Goal: Find specific page/section: Find specific page/section

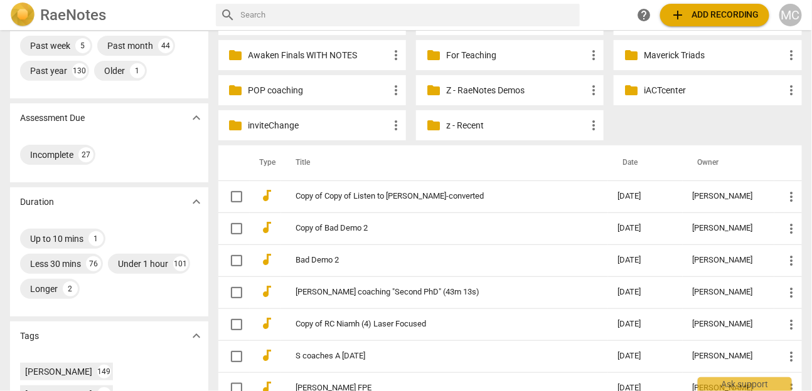
scroll to position [160, 0]
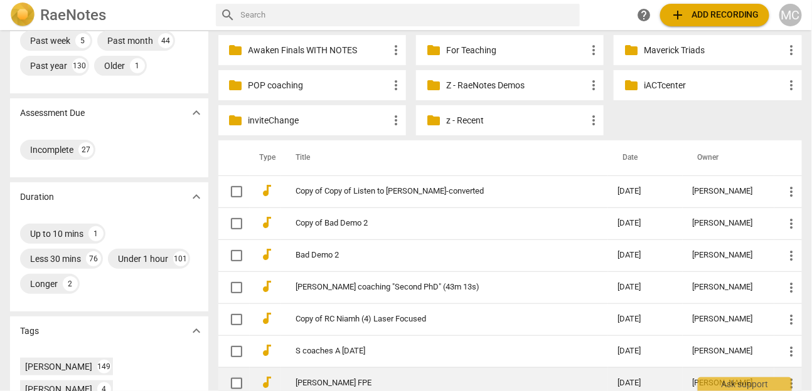
click at [325, 379] on link "[PERSON_NAME] FPE" at bounding box center [434, 383] width 277 height 9
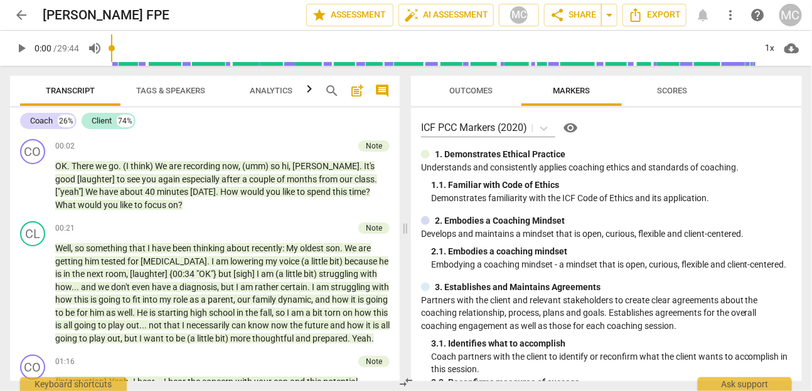
click at [729, 10] on span "more_vert" at bounding box center [729, 15] width 15 height 15
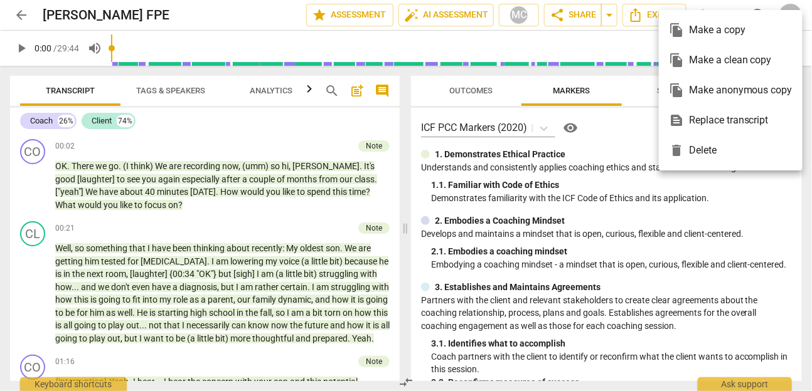
click at [734, 63] on div "file_copy Make a clean copy" at bounding box center [731, 60] width 124 height 30
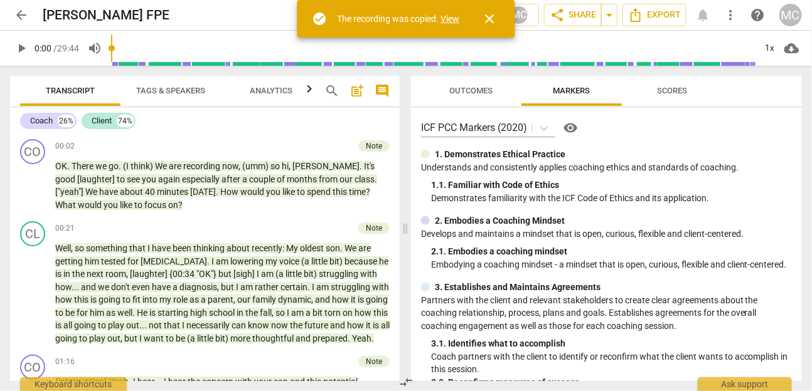
click at [452, 20] on link "View" at bounding box center [450, 19] width 19 height 10
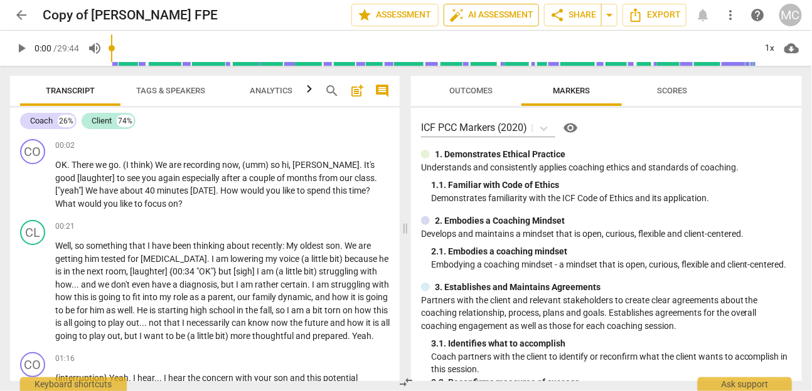
click at [485, 15] on span "auto_fix_high AI Assessment" at bounding box center [491, 15] width 84 height 15
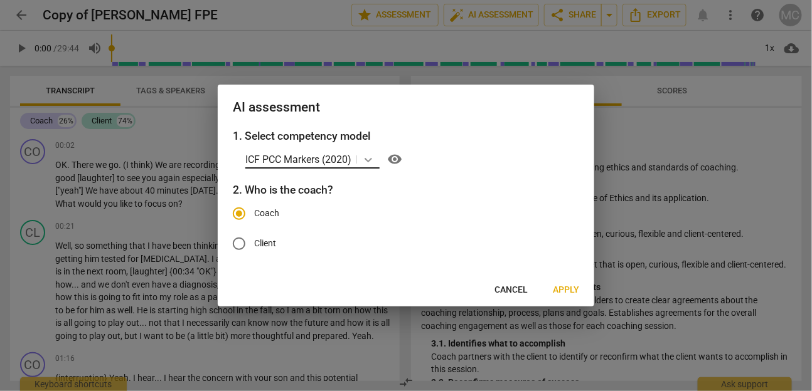
click at [361, 160] on div at bounding box center [368, 160] width 23 height 18
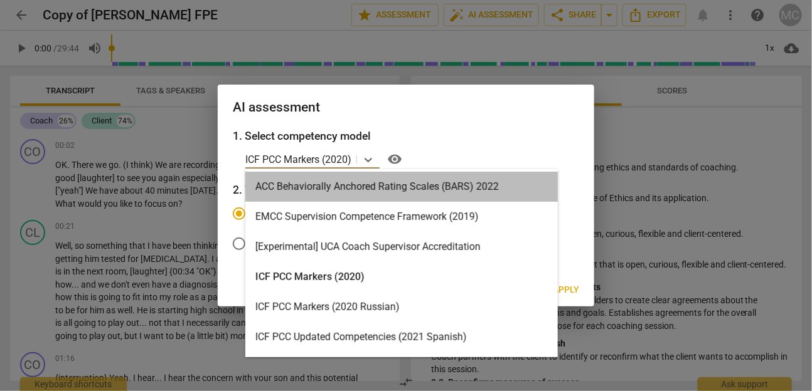
click at [357, 191] on div "ACC Behaviorally Anchored Rating Scales (BARS) 2022" at bounding box center [401, 187] width 312 height 30
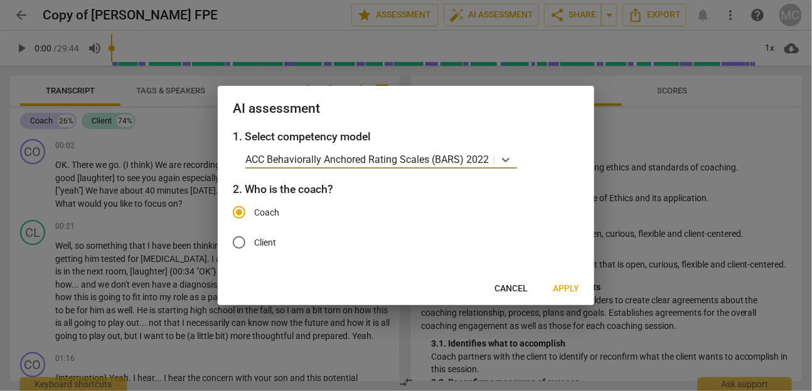
click at [569, 290] on span "Apply" at bounding box center [566, 289] width 26 height 13
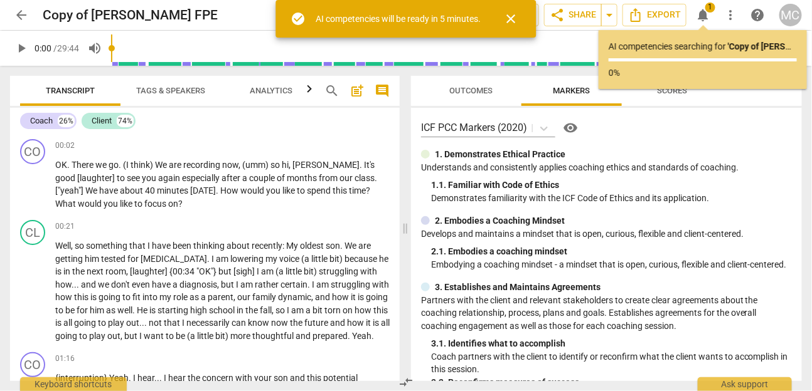
click at [19, 17] on span "arrow_back" at bounding box center [21, 15] width 15 height 15
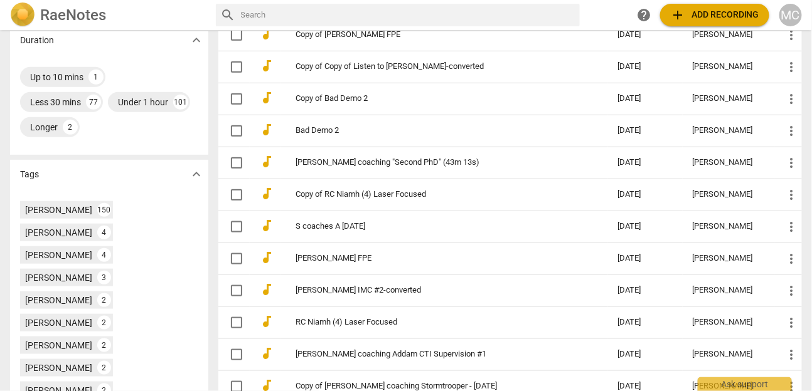
scroll to position [317, 0]
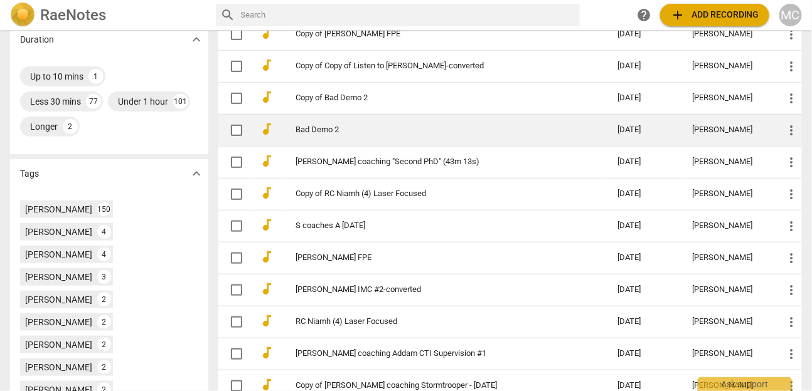
click at [319, 132] on link "Bad Demo 2" at bounding box center [434, 129] width 277 height 9
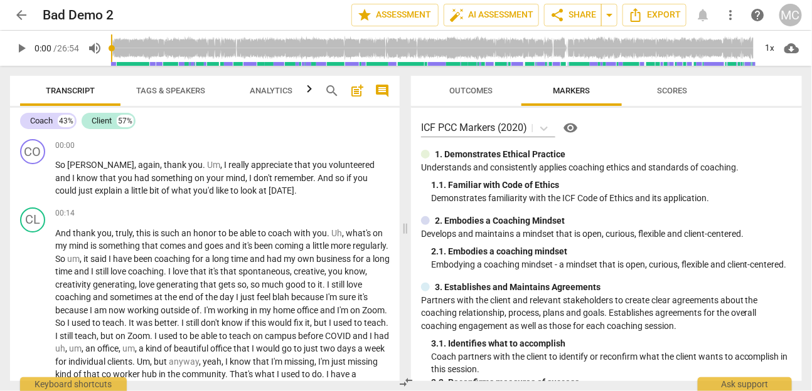
click at [659, 100] on button "Scores" at bounding box center [671, 91] width 100 height 30
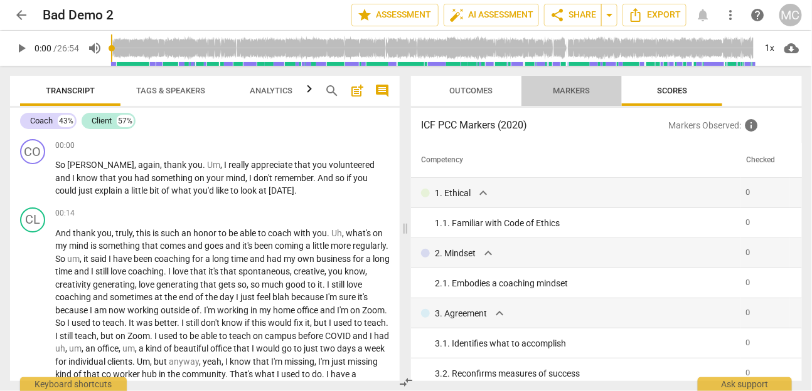
click at [569, 93] on span "Markers" at bounding box center [571, 90] width 37 height 9
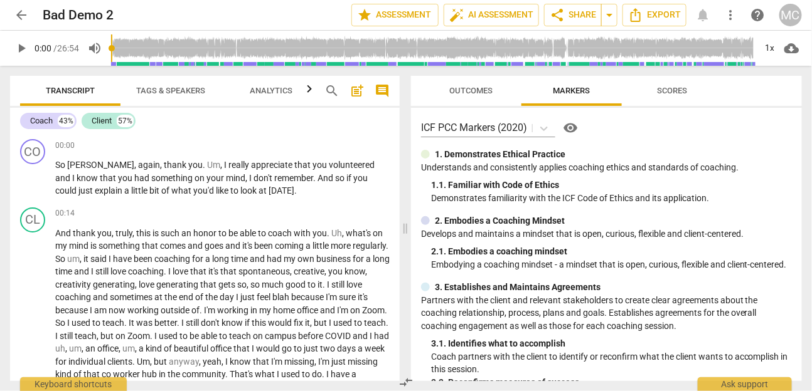
click at [726, 18] on span "more_vert" at bounding box center [729, 15] width 15 height 15
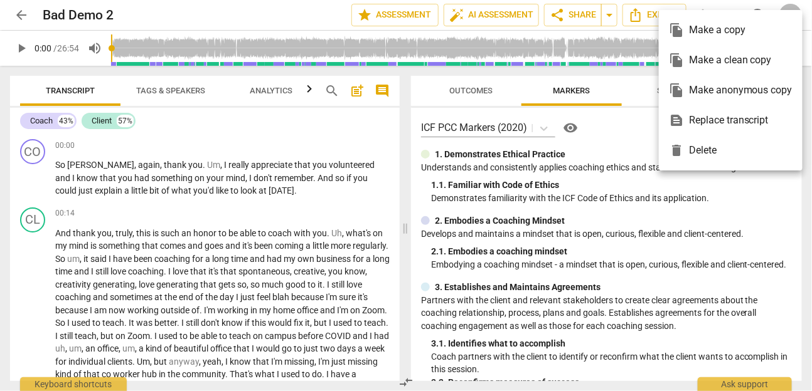
click at [719, 60] on div "file_copy Make a clean copy" at bounding box center [731, 60] width 124 height 30
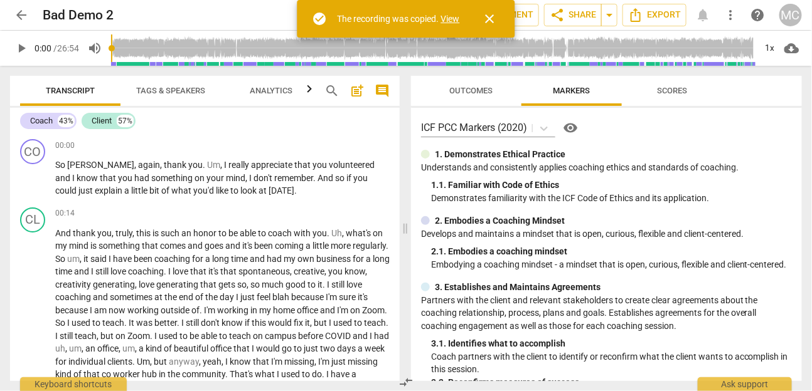
click at [451, 17] on link "View" at bounding box center [450, 19] width 19 height 10
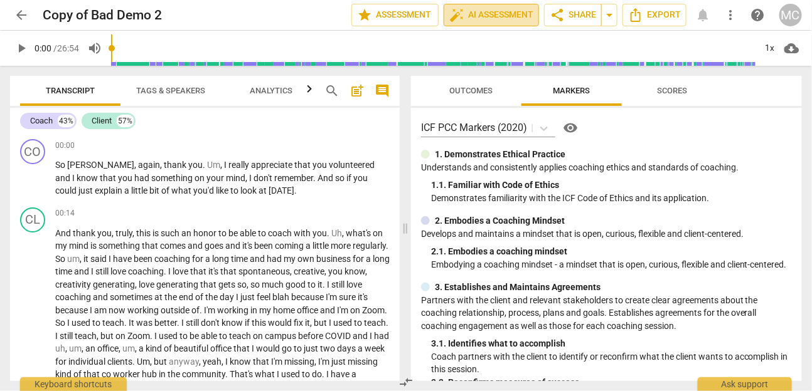
click at [480, 10] on span "auto_fix_high AI Assessment" at bounding box center [491, 15] width 84 height 15
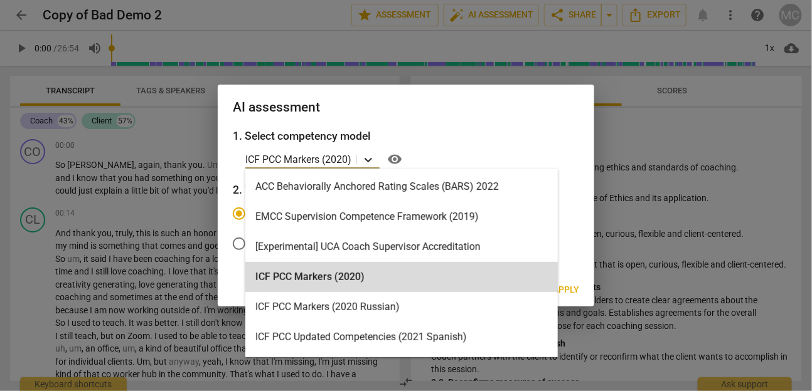
click at [371, 160] on icon at bounding box center [368, 160] width 8 height 4
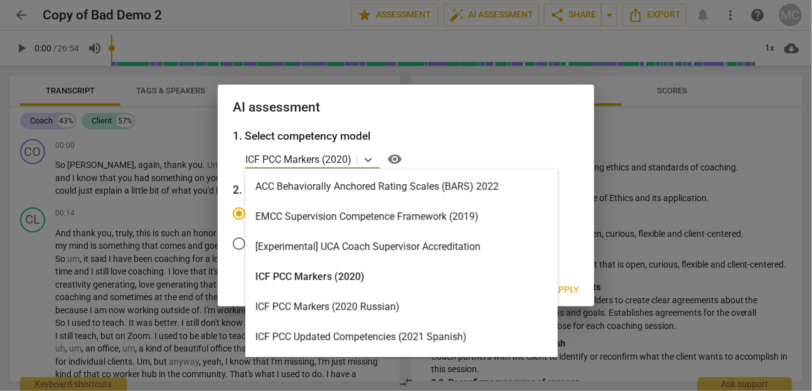
click at [362, 184] on div "ACC Behaviorally Anchored Rating Scales (BARS) 2022" at bounding box center [401, 187] width 312 height 30
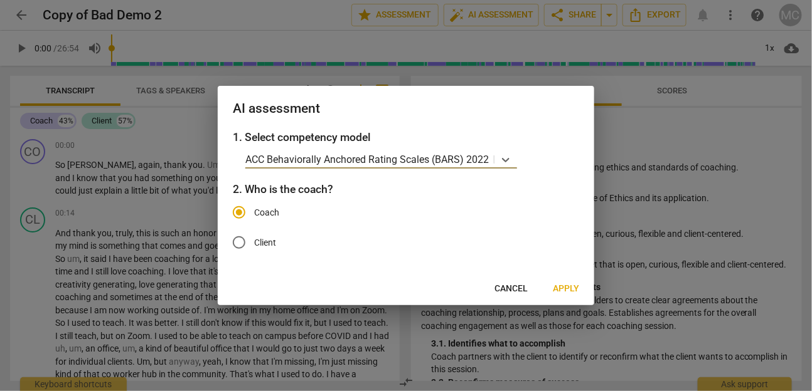
click at [571, 293] on span "Apply" at bounding box center [566, 289] width 26 height 13
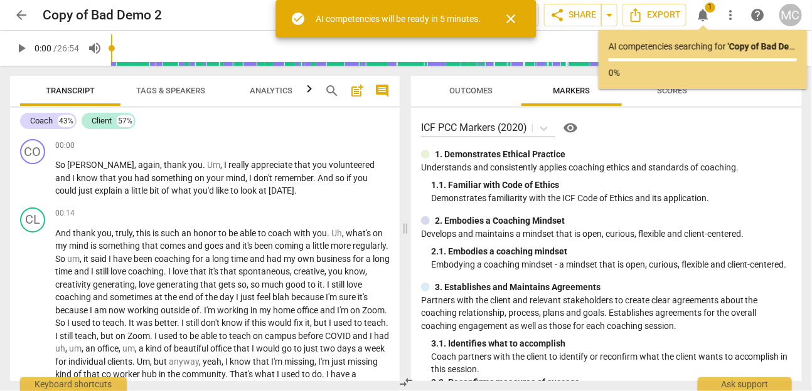
click at [28, 19] on span "arrow_back" at bounding box center [21, 15] width 15 height 15
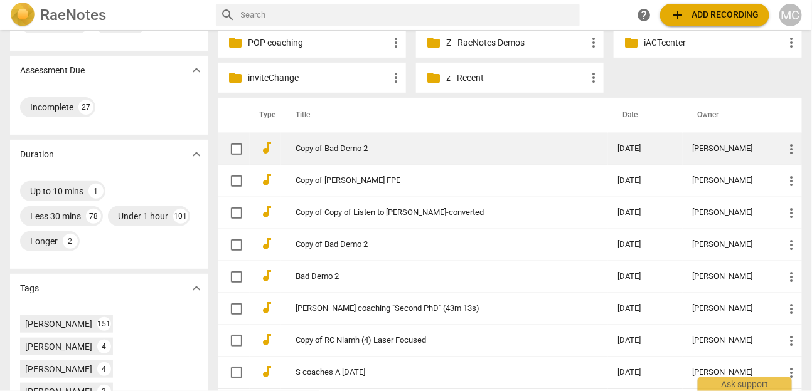
scroll to position [207, 0]
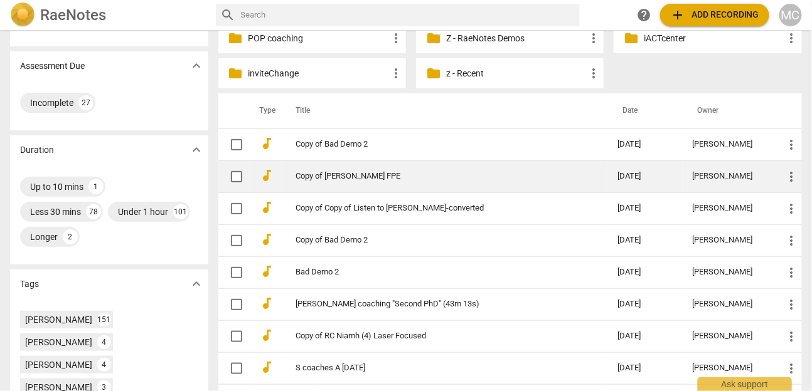
click at [344, 177] on link "Copy of [PERSON_NAME] FPE" at bounding box center [434, 176] width 277 height 9
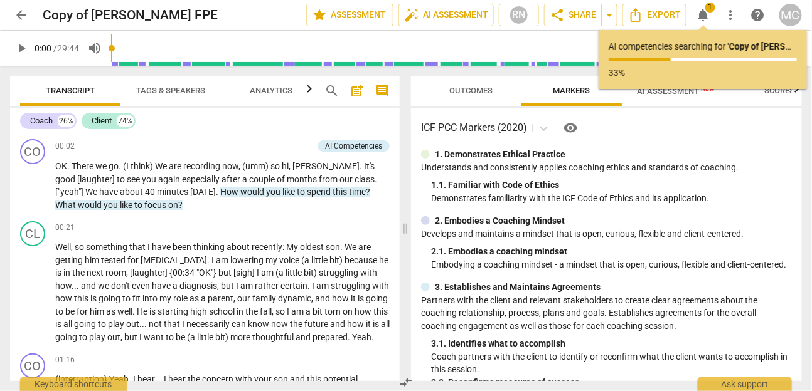
click at [24, 23] on button "arrow_back" at bounding box center [21, 15] width 23 height 23
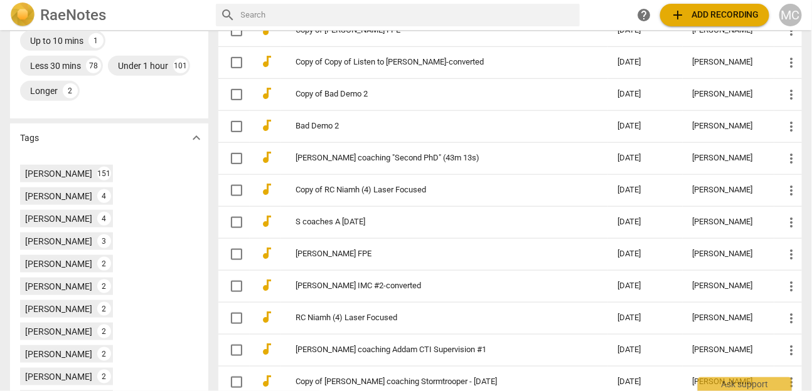
scroll to position [353, 0]
click at [57, 371] on div "[PERSON_NAME]" at bounding box center [58, 377] width 67 height 13
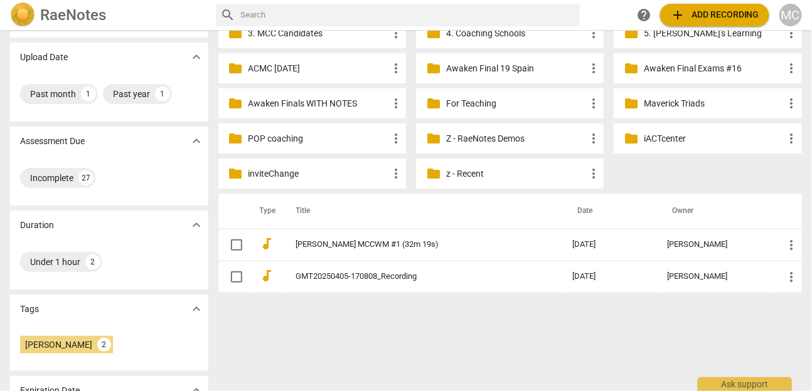
scroll to position [107, 0]
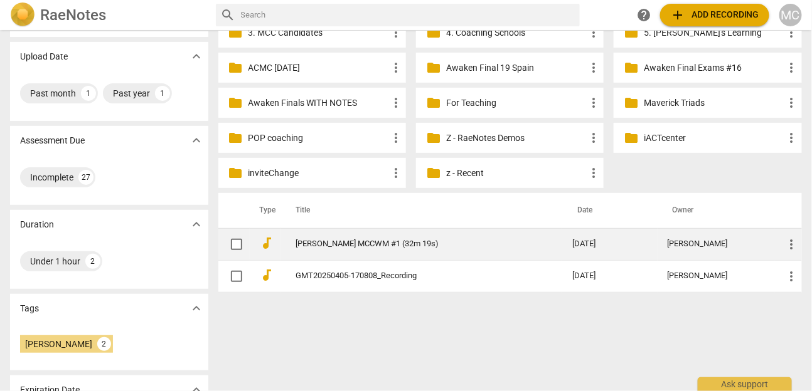
click at [351, 246] on link "[PERSON_NAME] MCCWM #1 (32m 19s)" at bounding box center [411, 244] width 231 height 9
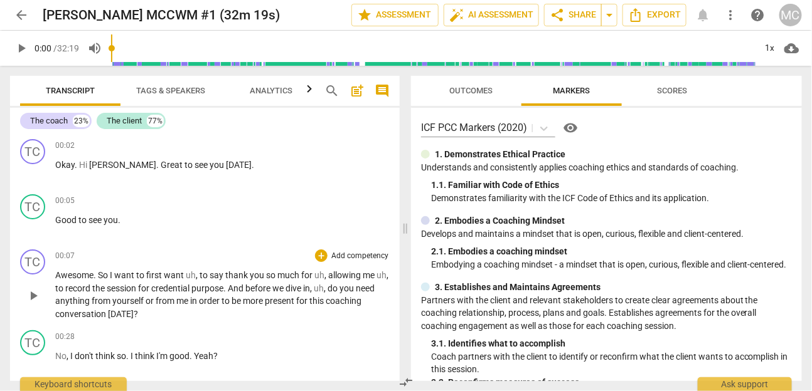
scroll to position [213, 0]
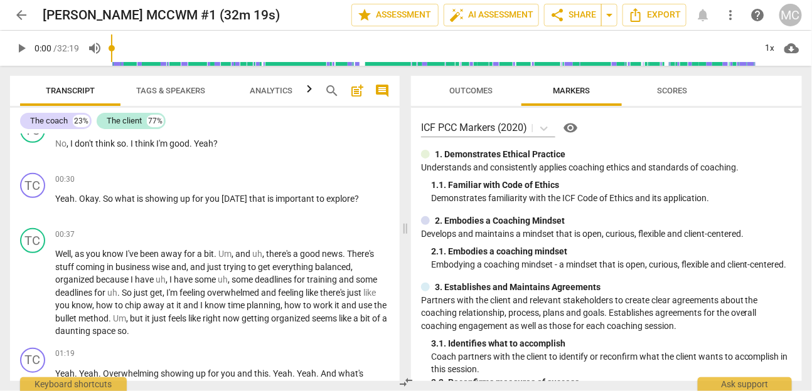
click at [26, 29] on div "arrow_back [PERSON_NAME] MCCWM #1 (32m 19s) edit star Assessment auto_fix_high …" at bounding box center [405, 15] width 791 height 30
click at [21, 15] on span "arrow_back" at bounding box center [21, 15] width 15 height 15
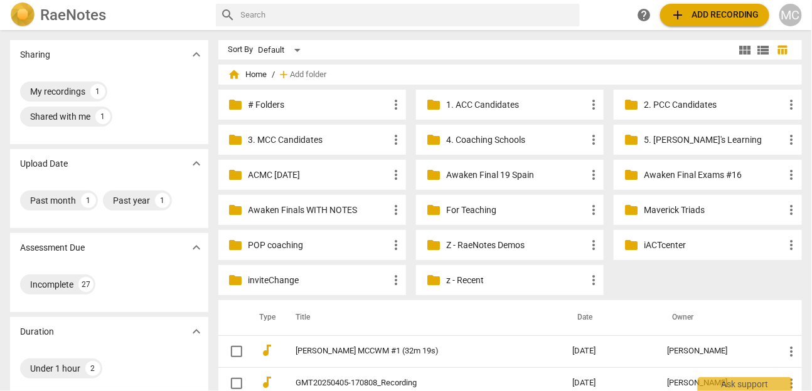
click at [77, 13] on h2 "RaeNotes" at bounding box center [73, 15] width 66 height 18
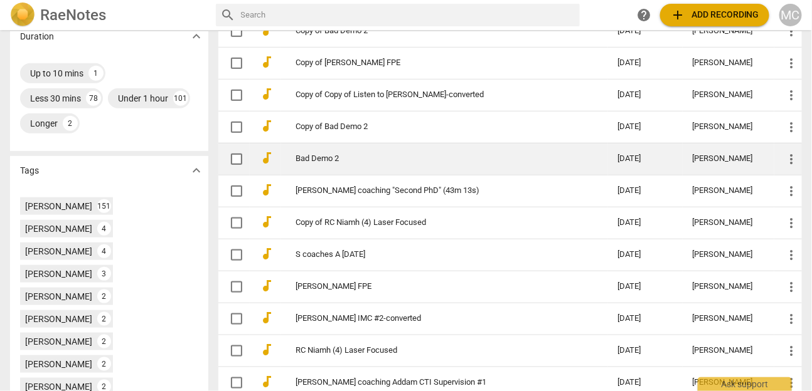
scroll to position [326, 0]
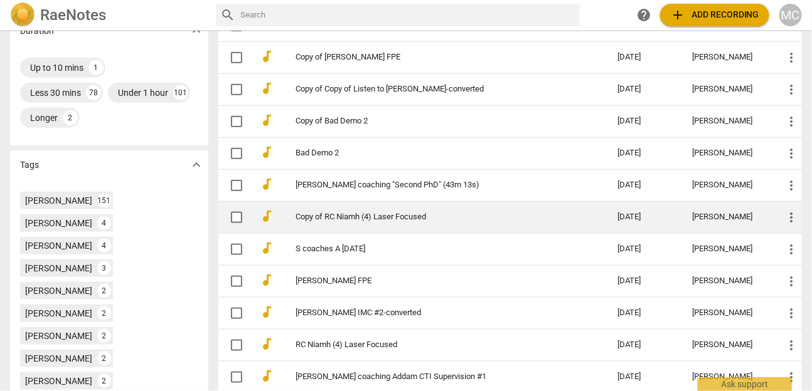
click at [336, 217] on link "Copy of RC Niamh (4) Laser Focused" at bounding box center [434, 217] width 277 height 9
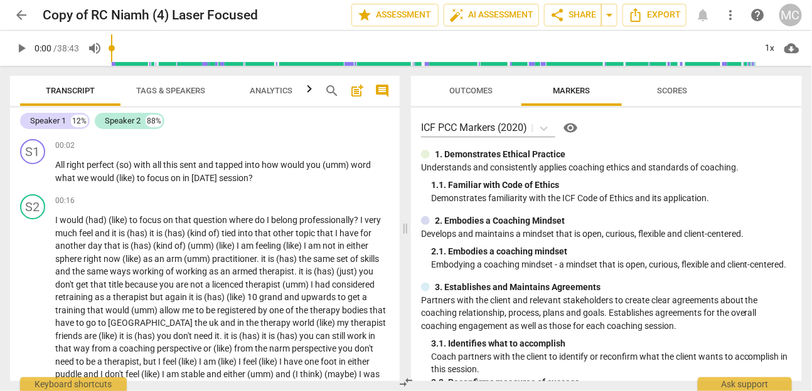
click at [19, 12] on span "arrow_back" at bounding box center [21, 15] width 15 height 15
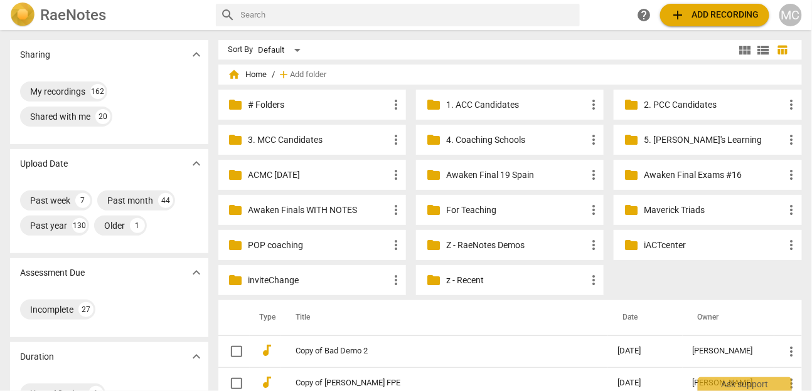
click at [354, 21] on input "text" at bounding box center [408, 15] width 334 height 20
type input "daphna"
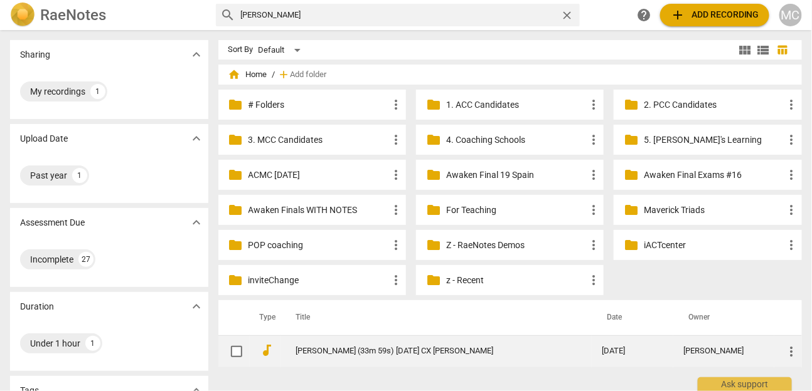
click at [431, 353] on link "Daphna Gale (33m 59s) 2025-04-14 CX Tricia" at bounding box center [426, 351] width 260 height 9
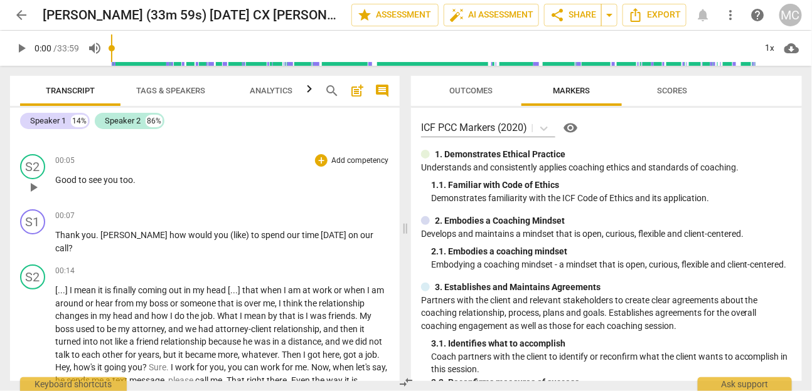
scroll to position [75, 0]
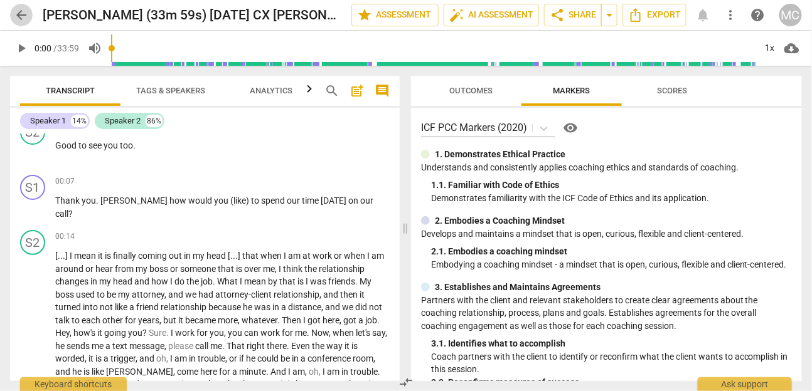
click at [16, 12] on span "arrow_back" at bounding box center [21, 15] width 15 height 15
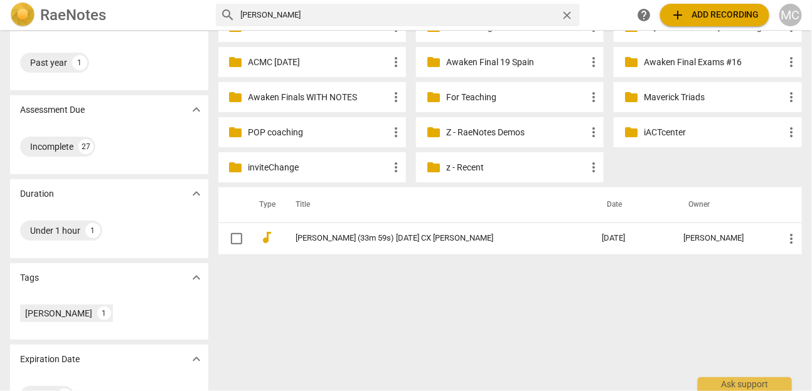
scroll to position [119, 0]
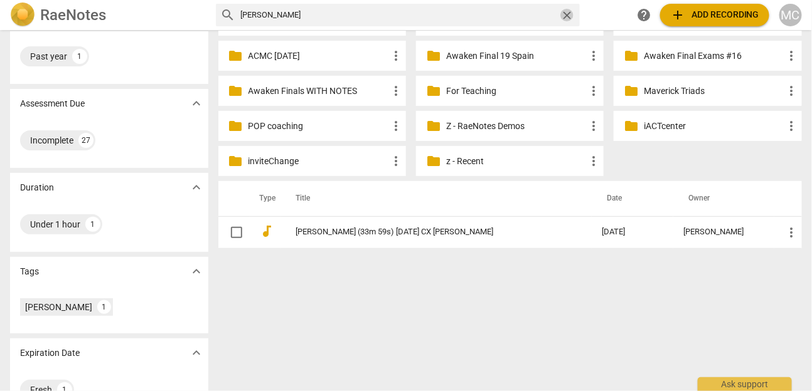
click at [561, 21] on span "close" at bounding box center [566, 15] width 13 height 13
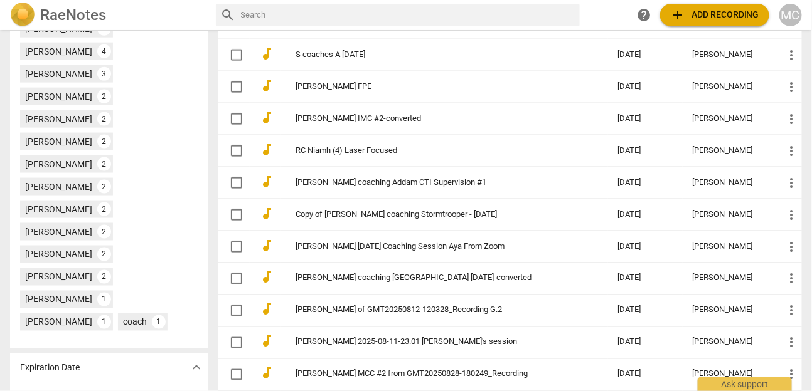
scroll to position [522, 0]
